Goal: Transaction & Acquisition: Purchase product/service

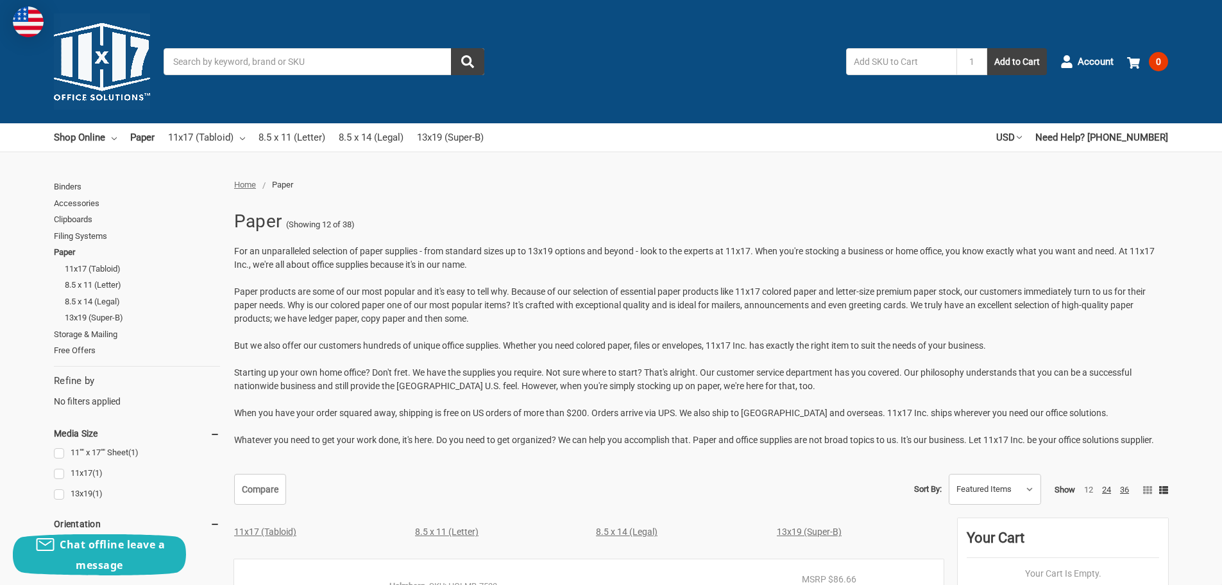
click at [348, 63] on input "Search" at bounding box center [324, 61] width 321 height 27
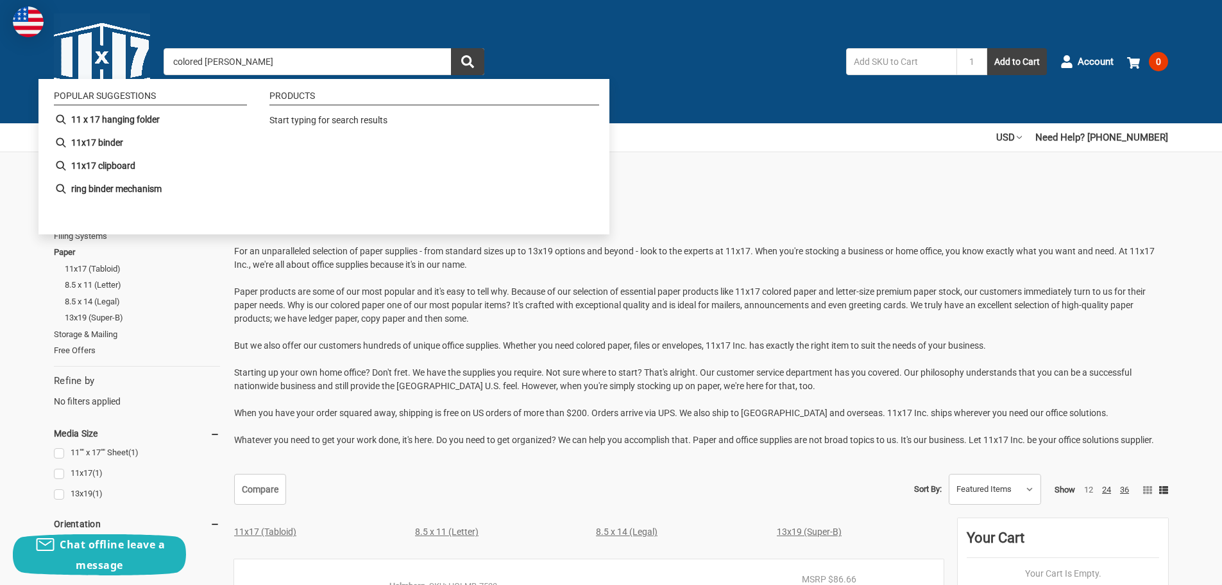
type input "colored paper"
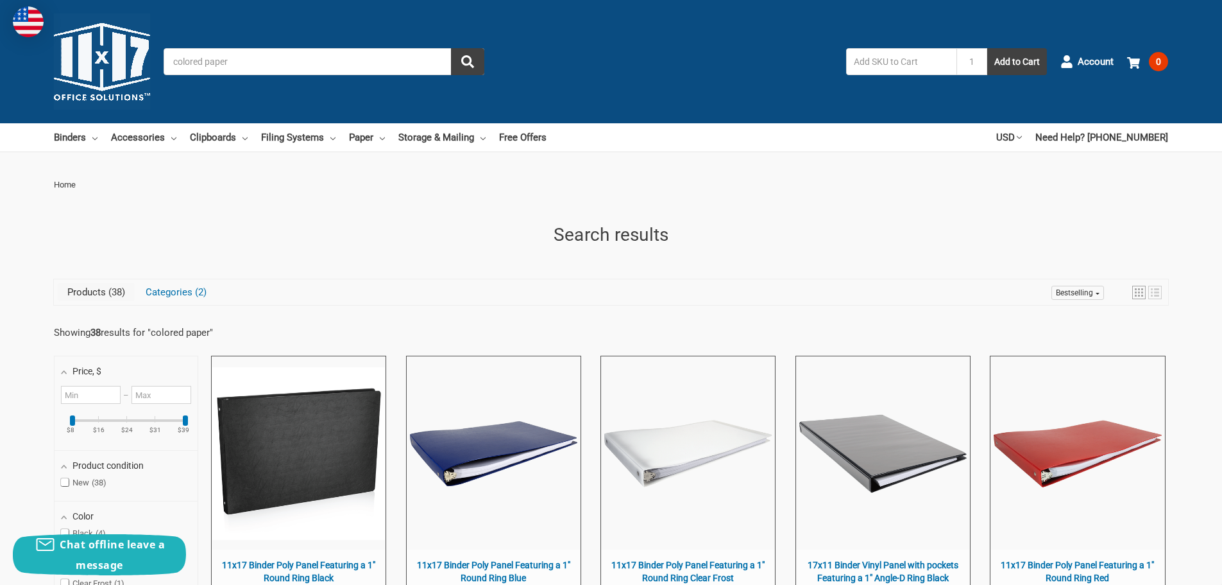
click at [125, 65] on img at bounding box center [102, 61] width 96 height 96
